Goal: Task Accomplishment & Management: Use online tool/utility

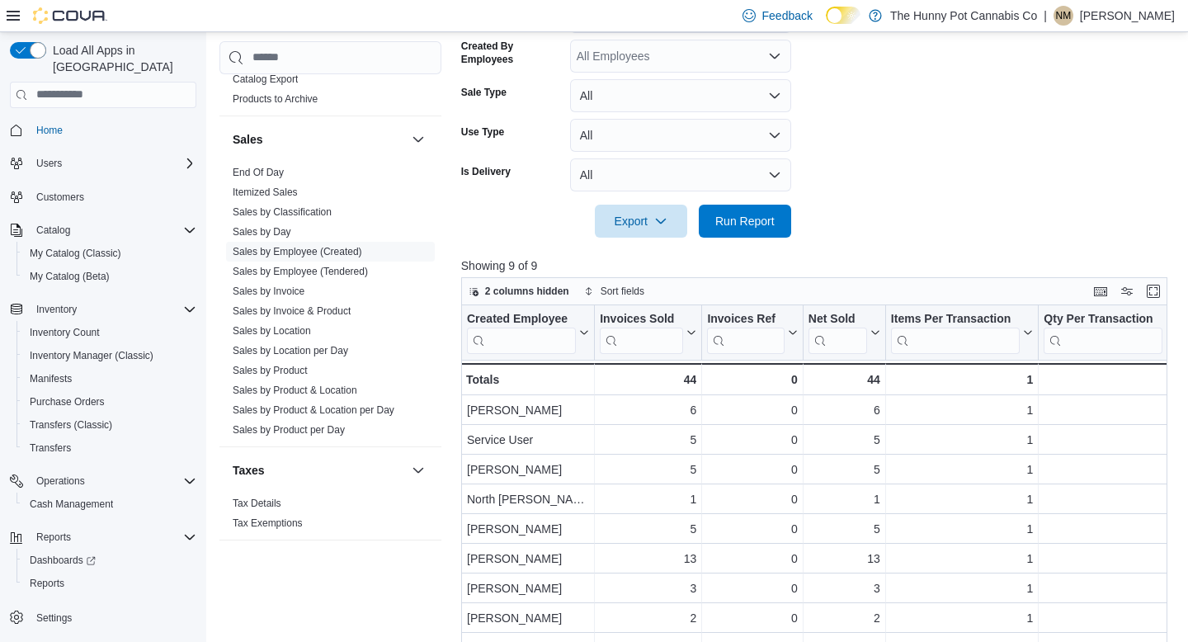
scroll to position [863, 0]
click at [334, 357] on span "Sales by Location per Day" at bounding box center [330, 350] width 209 height 20
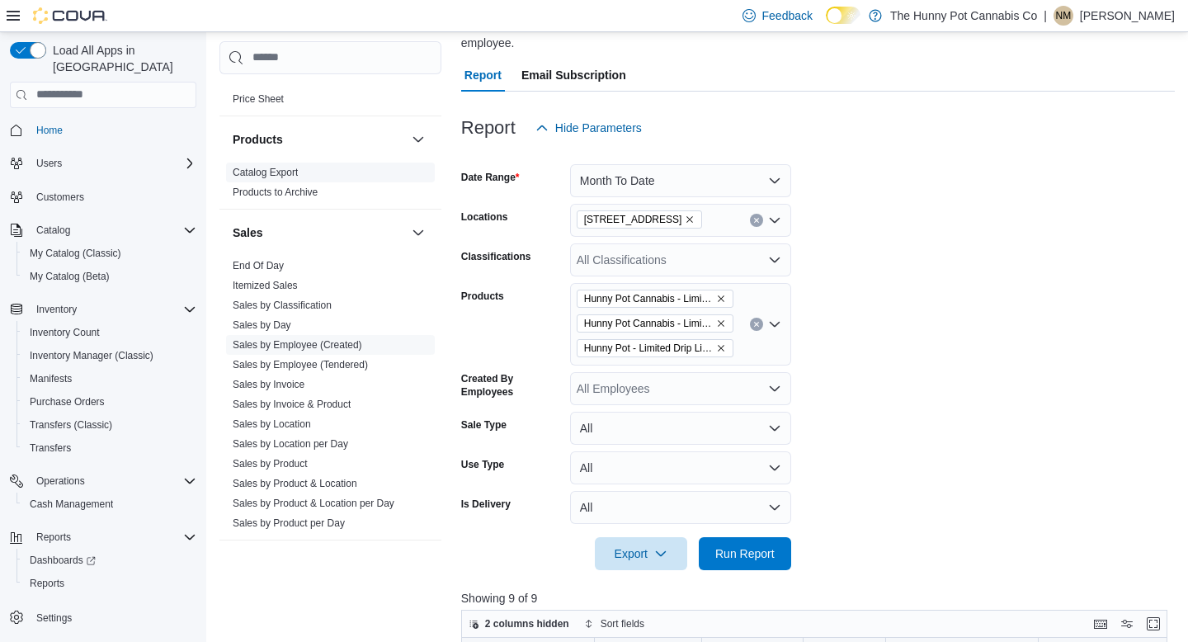
scroll to position [839, 0]
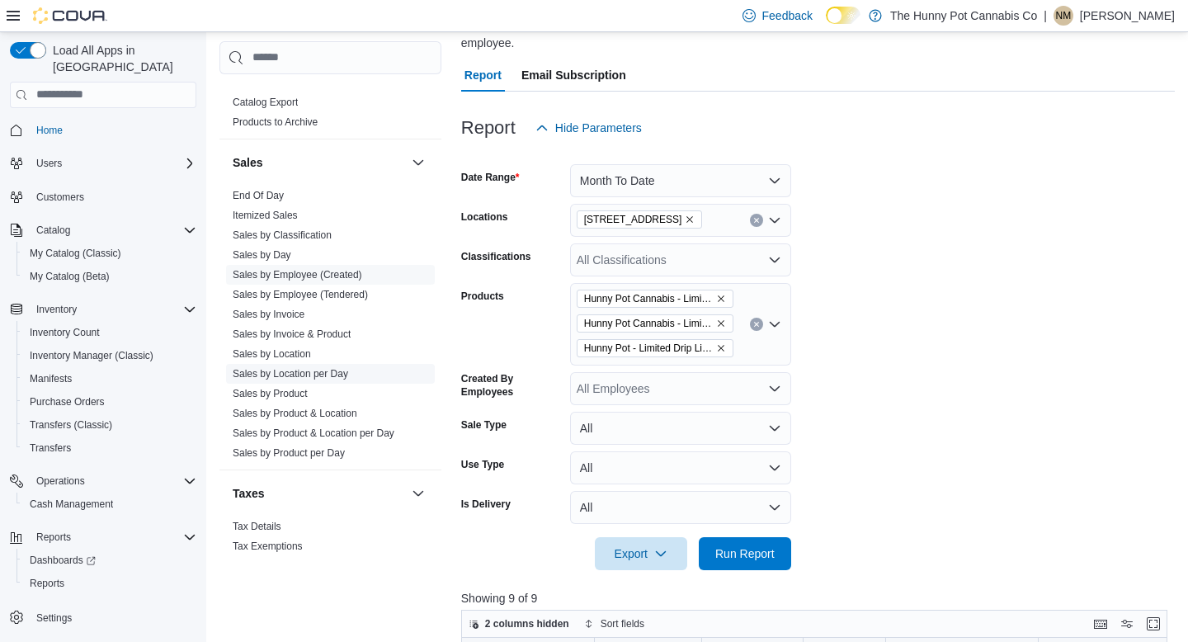
click at [328, 377] on link "Sales by Location per Day" at bounding box center [291, 374] width 116 height 12
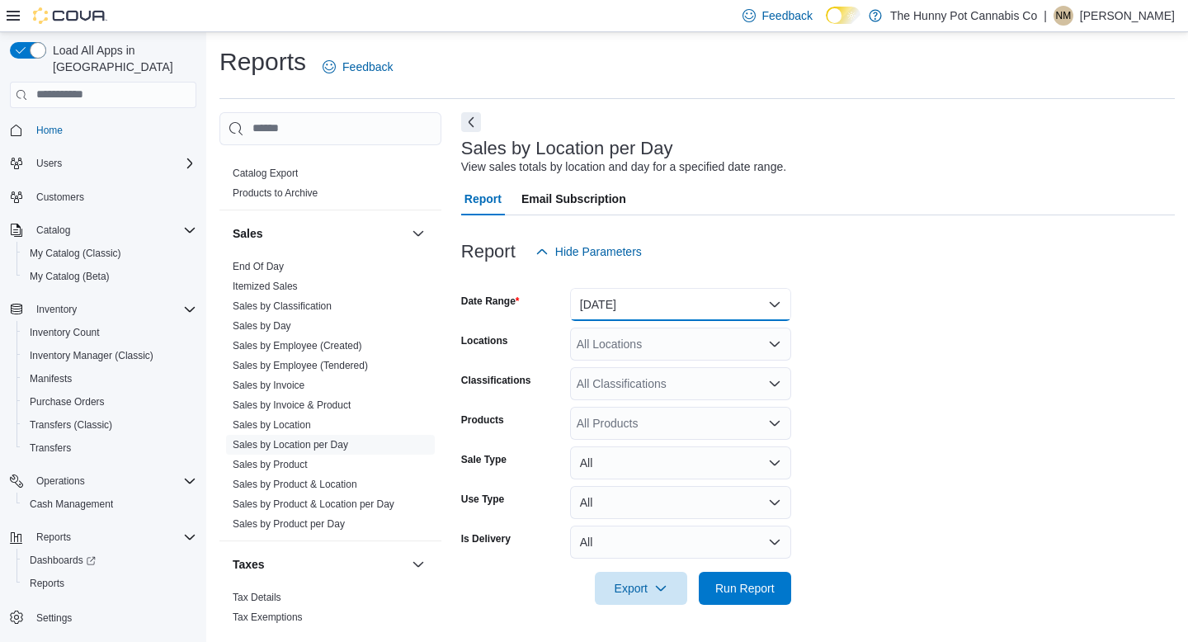
click at [601, 300] on button "[DATE]" at bounding box center [680, 304] width 221 height 33
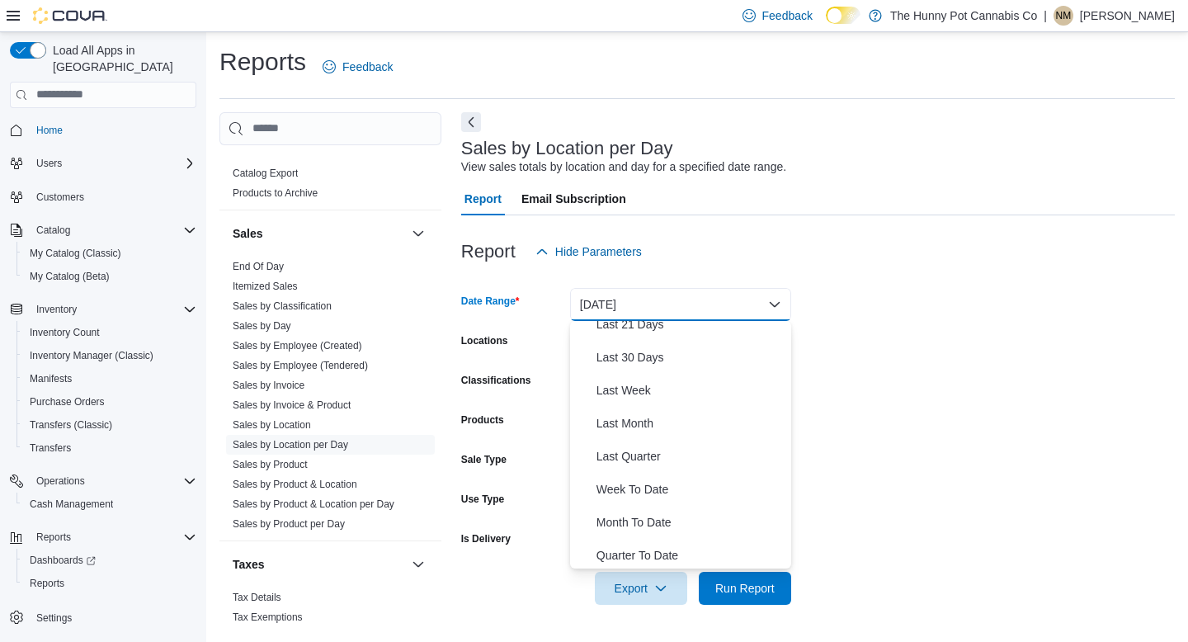
scroll to position [248, 0]
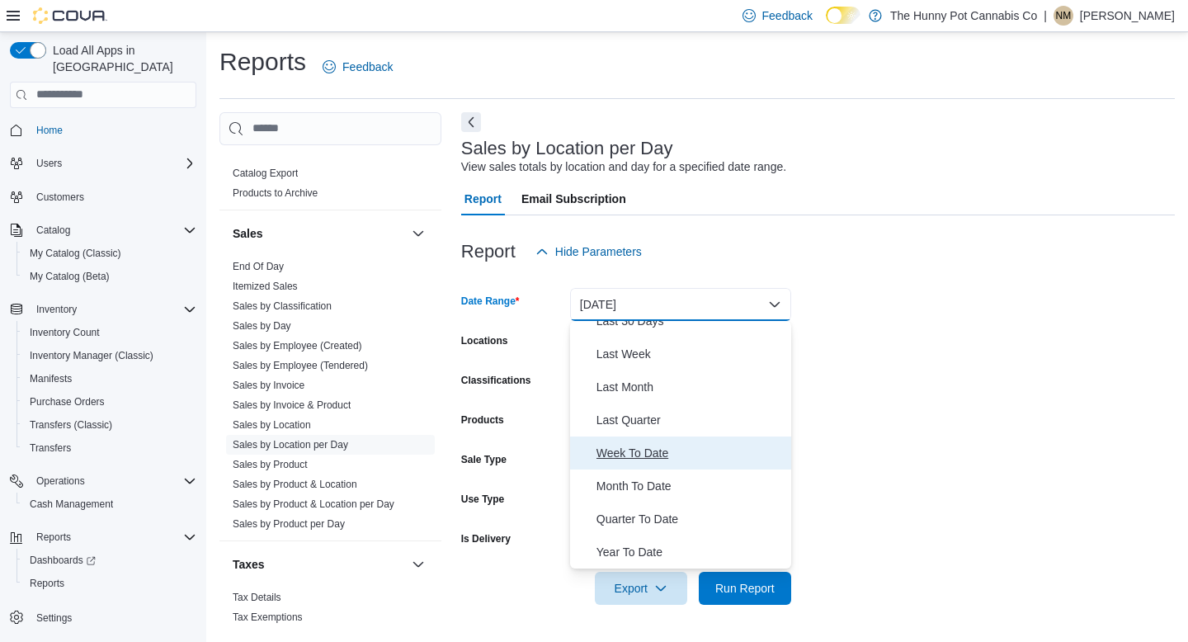
click at [612, 456] on span "Week To Date" at bounding box center [691, 453] width 188 height 20
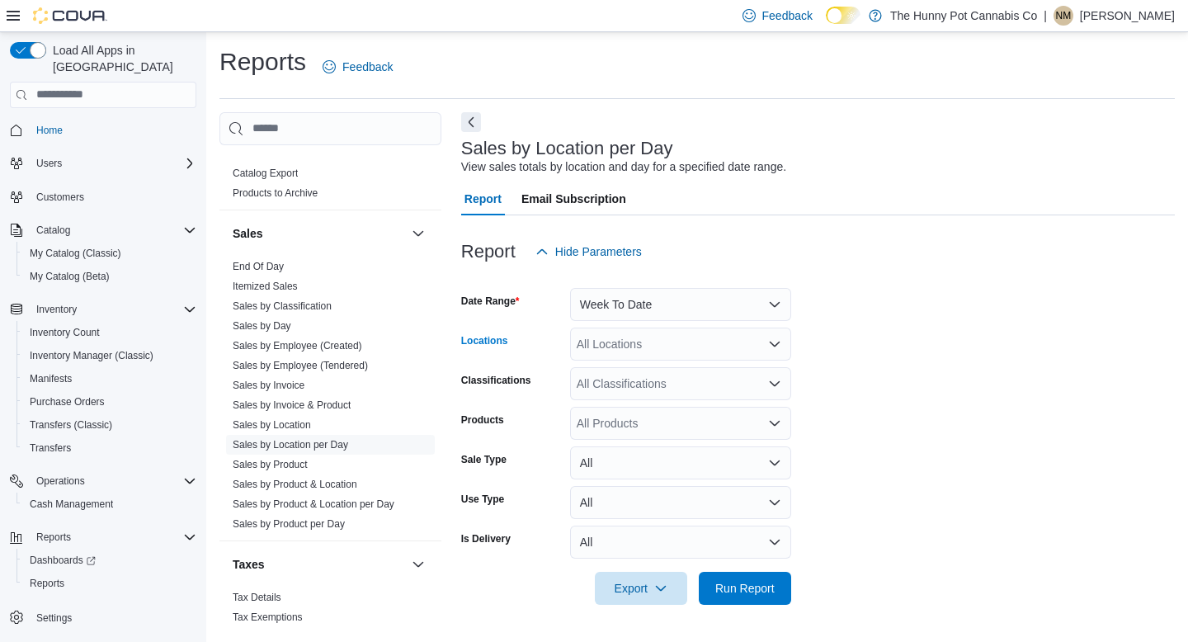
click at [638, 345] on div "All Locations" at bounding box center [680, 344] width 221 height 33
type input "***"
click at [661, 377] on span "[STREET_ADDRESS]" at bounding box center [671, 372] width 114 height 17
click at [757, 577] on span "Run Report" at bounding box center [745, 587] width 73 height 33
